Goal: Information Seeking & Learning: Learn about a topic

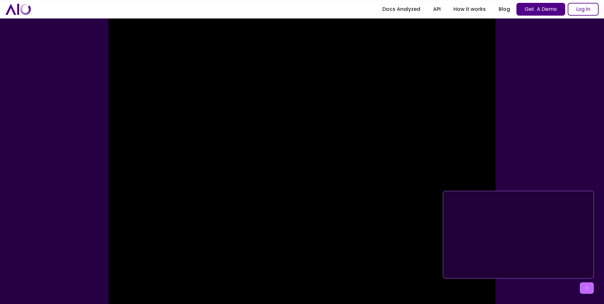
scroll to position [95, 0]
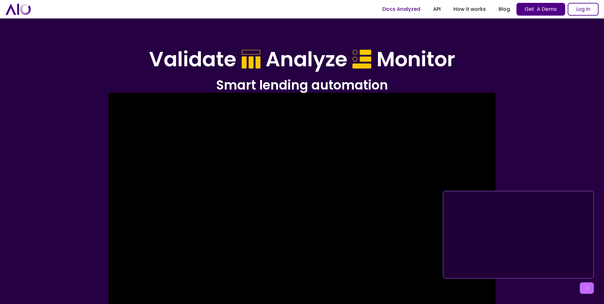
click at [394, 11] on link "Docs Analyzed" at bounding box center [401, 9] width 51 height 11
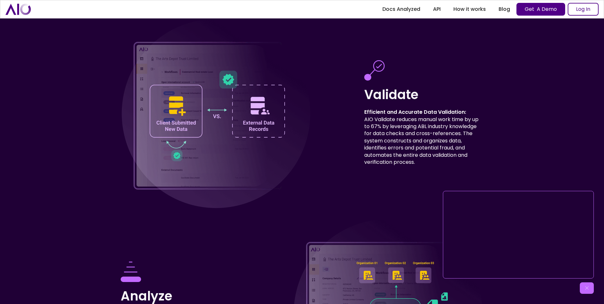
scroll to position [2055, 0]
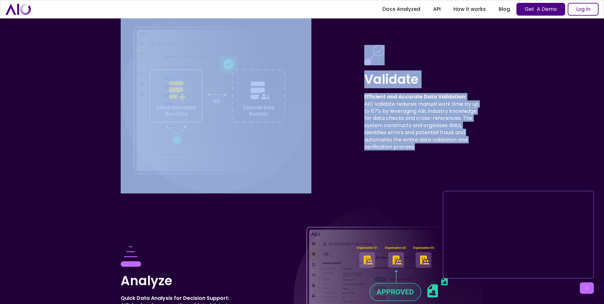
drag, startPoint x: 420, startPoint y: 147, endPoint x: 349, endPoint y: 96, distance: 87.1
click at [349, 96] on div "Validate Efficient and Accurate Data Validation: AIO Validate reduces manual wo…" at bounding box center [302, 97] width 363 height 191
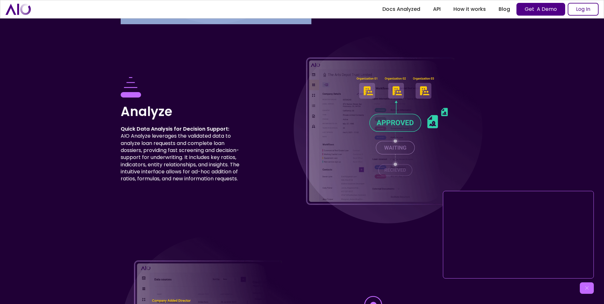
scroll to position [2246, 0]
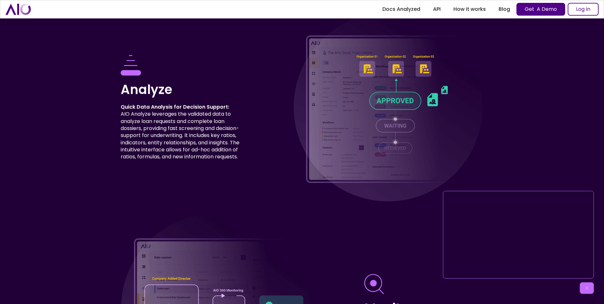
click at [119, 182] on div "Transform leads into valuable, long-term clients with AIO Capture Validate Fina…" at bounding box center [302, 7] width 604 height 860
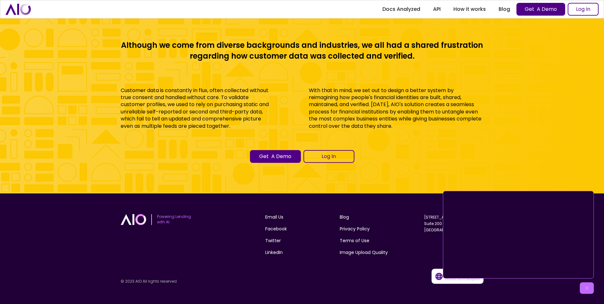
scroll to position [2821, 0]
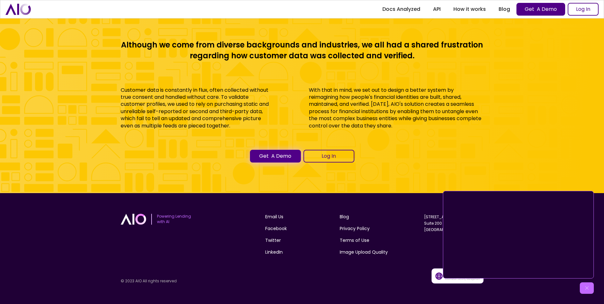
click at [265, 159] on link "Get A Demo" at bounding box center [275, 156] width 51 height 13
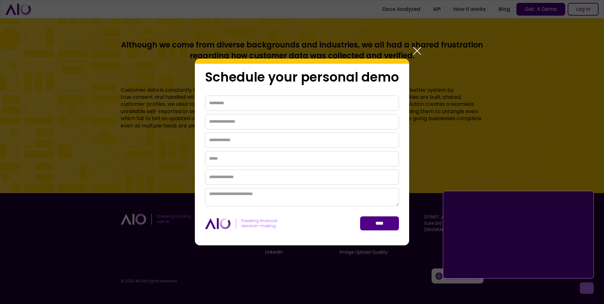
click at [416, 52] on img at bounding box center [416, 50] width 15 height 15
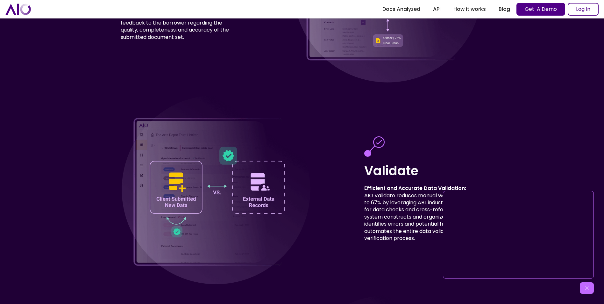
scroll to position [1898, 0]
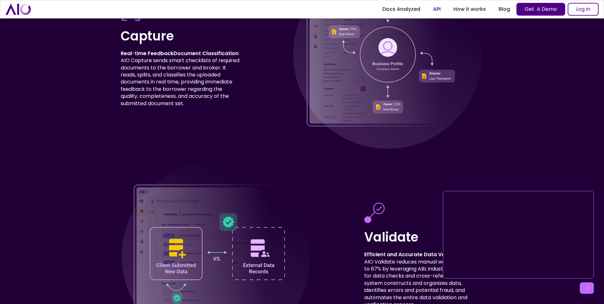
click at [438, 11] on link "API" at bounding box center [437, 9] width 20 height 11
click at [471, 6] on link "How it works" at bounding box center [469, 9] width 45 height 11
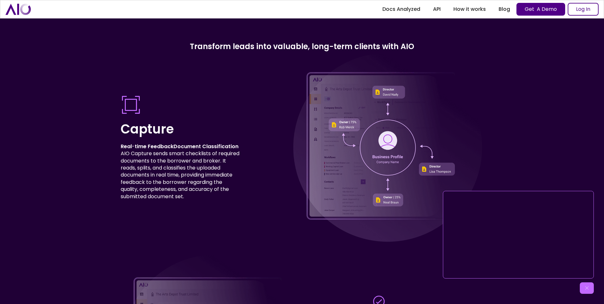
scroll to position [1804, 0]
click at [469, 10] on link "How it works" at bounding box center [469, 9] width 45 height 11
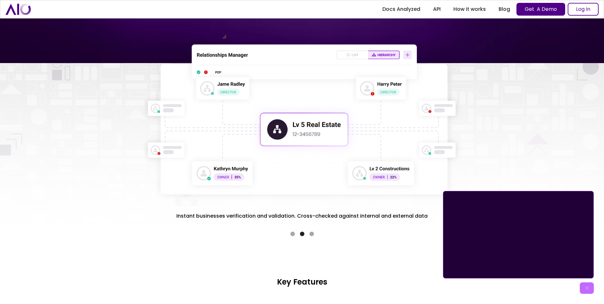
scroll to position [1136, 0]
